Goal: Obtain resource: Obtain resource

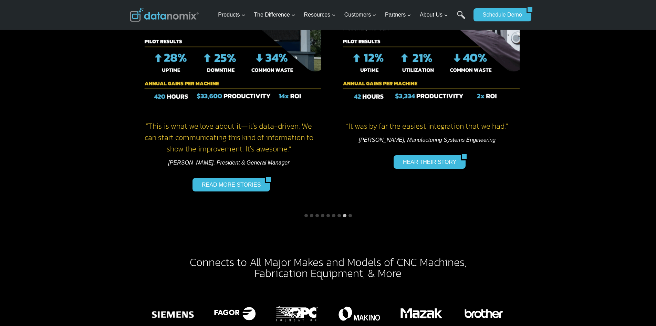
scroll to position [1102, 0]
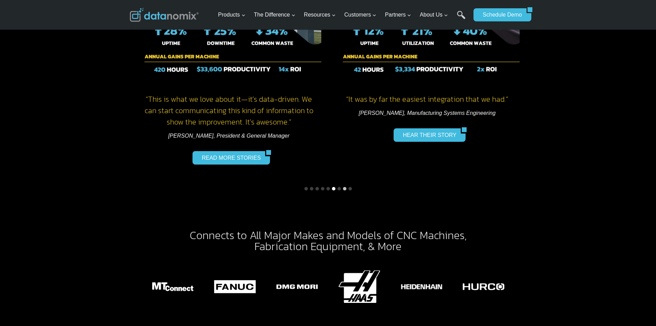
click at [333, 187] on button "Go to slide 6" at bounding box center [333, 188] width 3 height 3
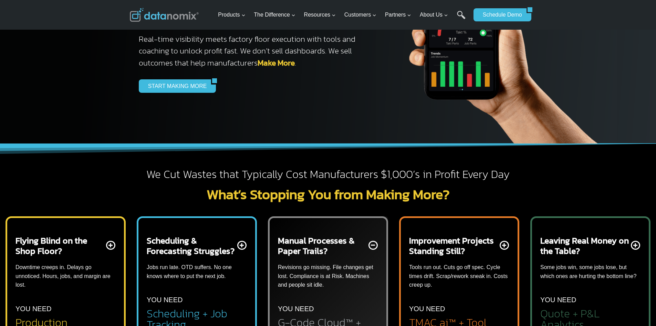
scroll to position [0, 0]
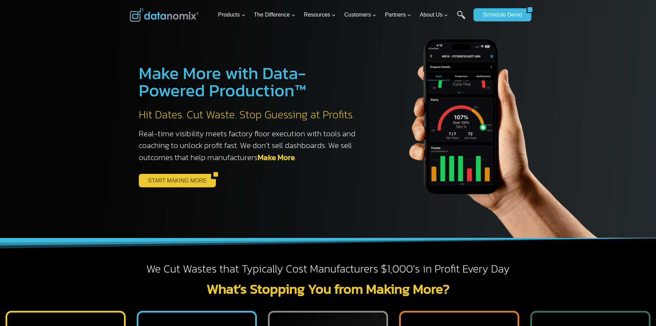
click at [174, 184] on link "START MAKING MORE" at bounding box center [175, 180] width 73 height 13
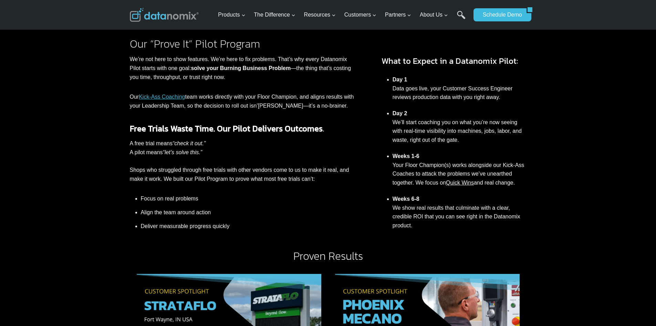
scroll to position [207, 0]
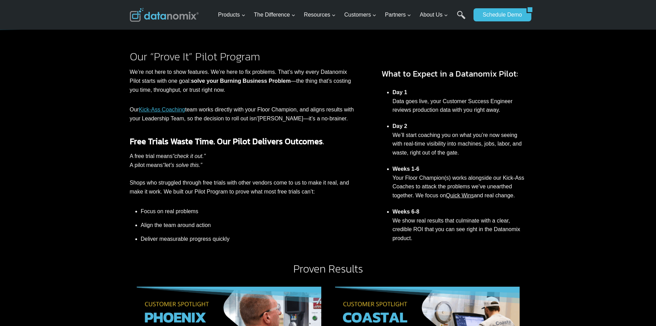
click at [461, 195] on link "Quick Wins" at bounding box center [460, 195] width 28 height 6
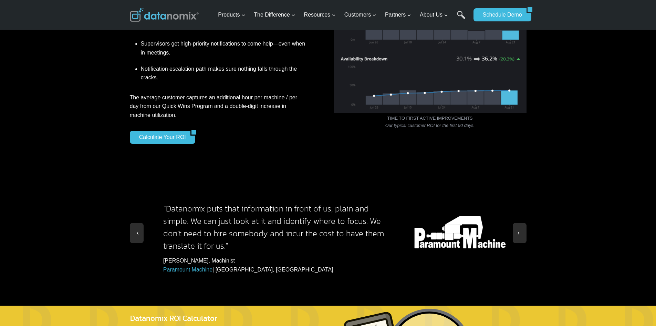
scroll to position [620, 0]
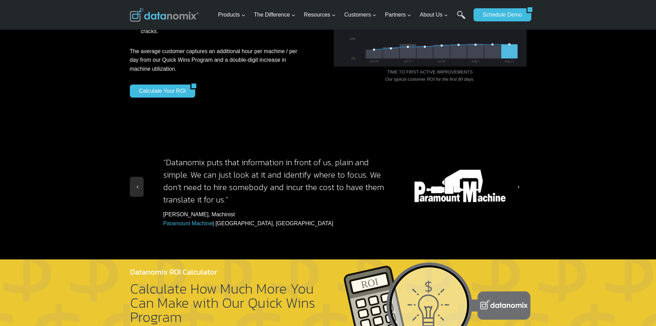
click at [523, 182] on span at bounding box center [519, 185] width 7 height 7
